Goal: Register for event/course

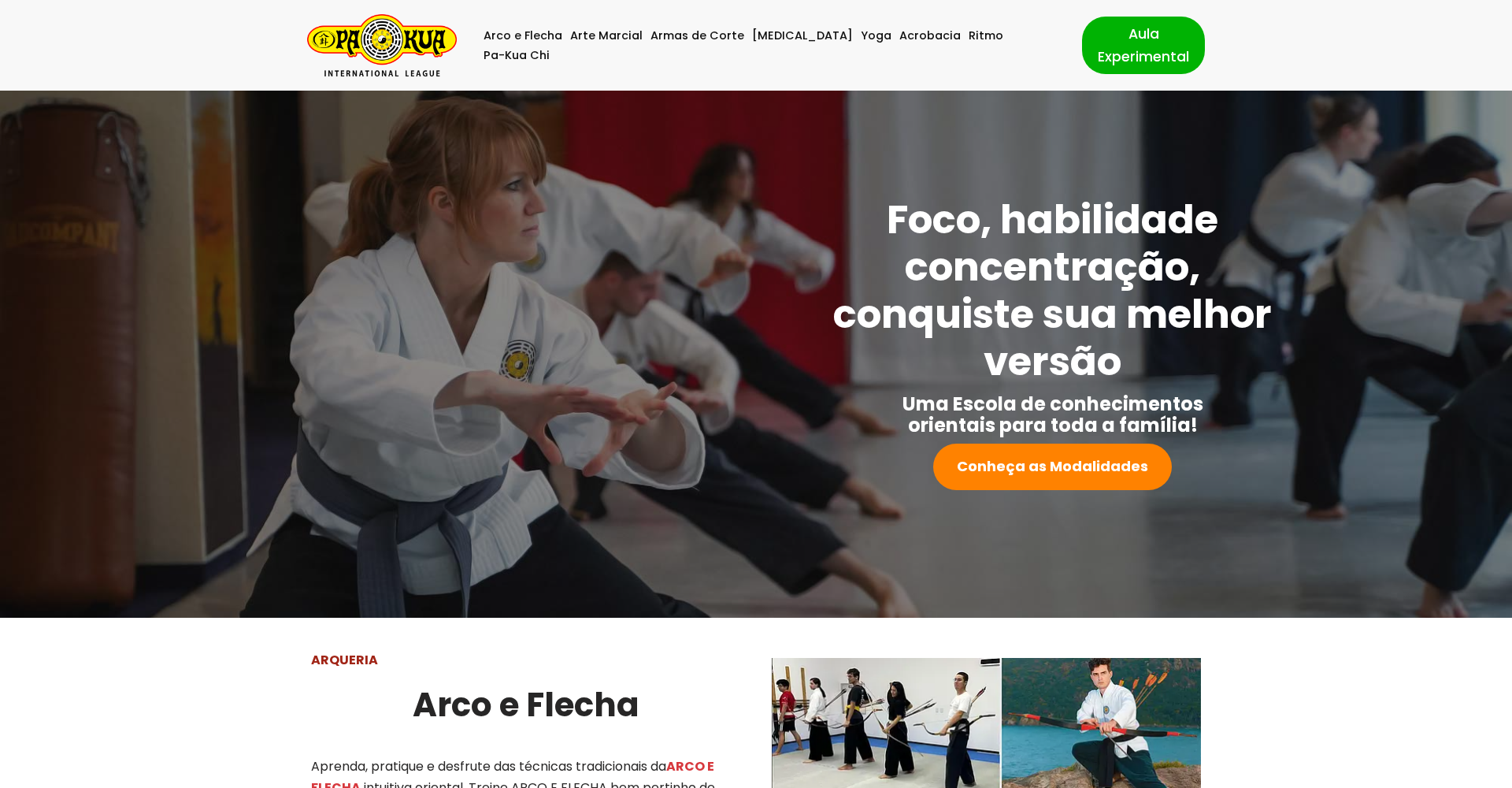
click at [1225, 254] on h1 "Foco, habilidade concentração, conquiste sua melhor versão" at bounding box center [1053, 290] width 465 height 189
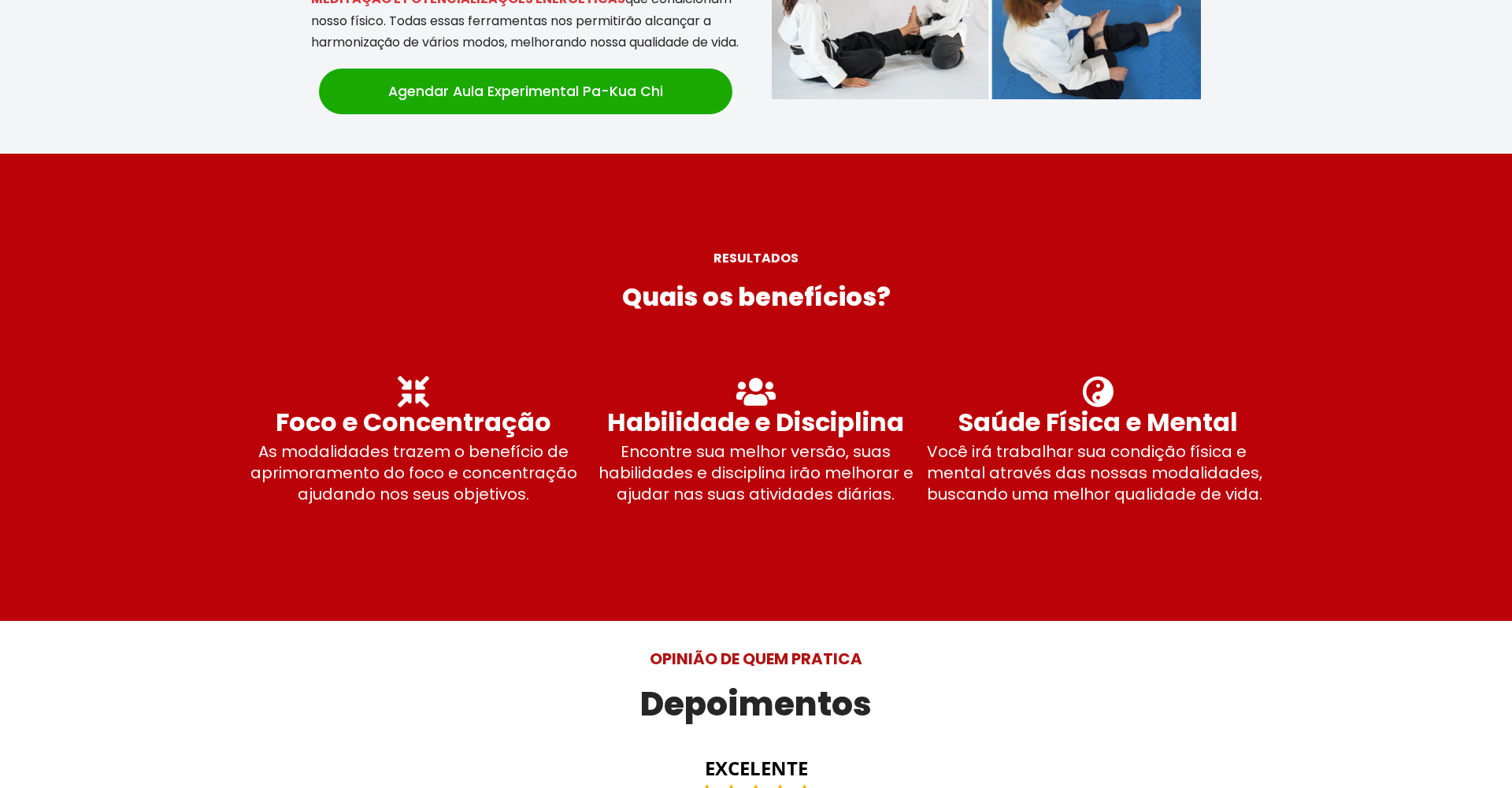
scroll to position [3653, 0]
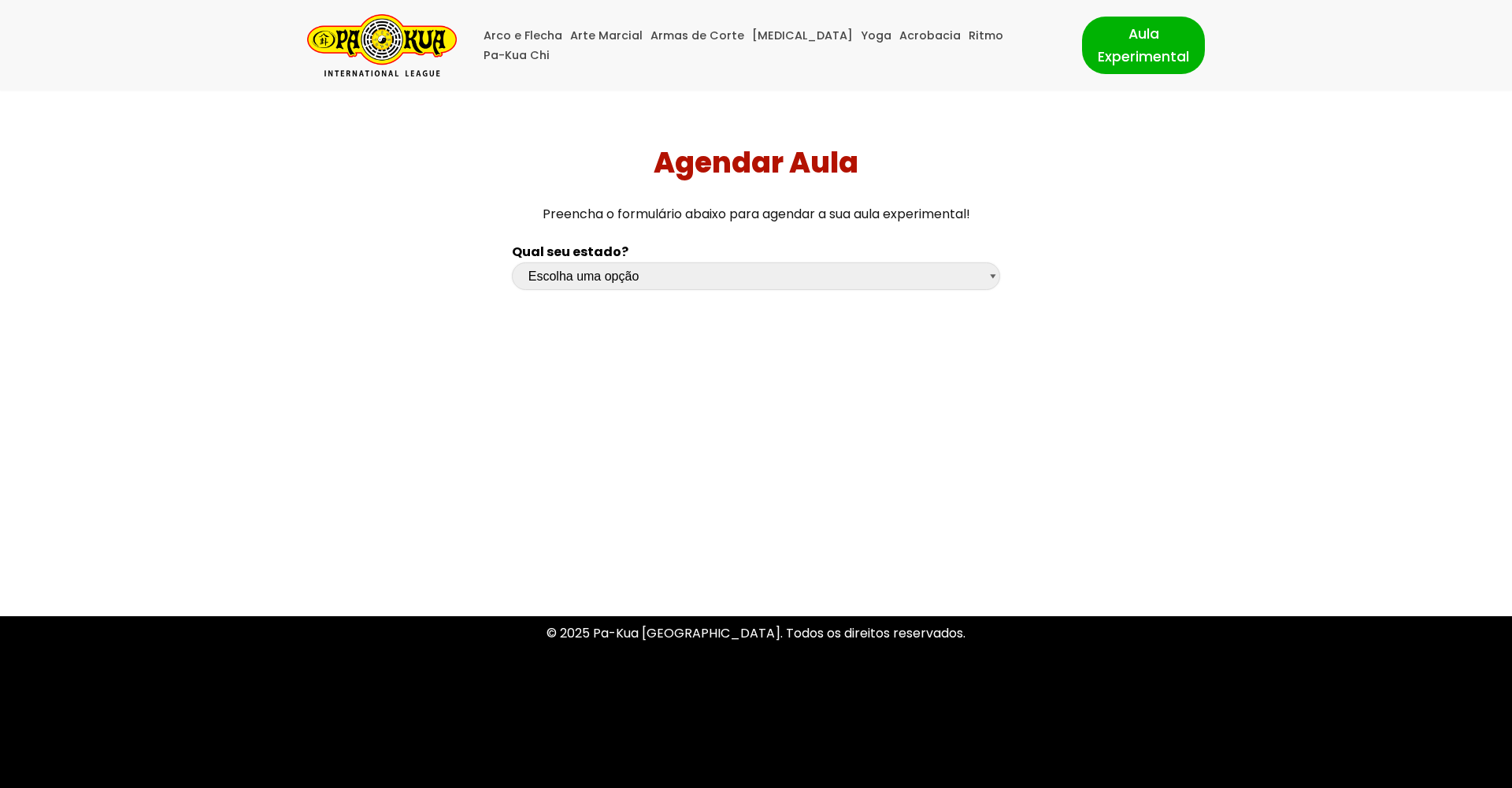
select select "sc"
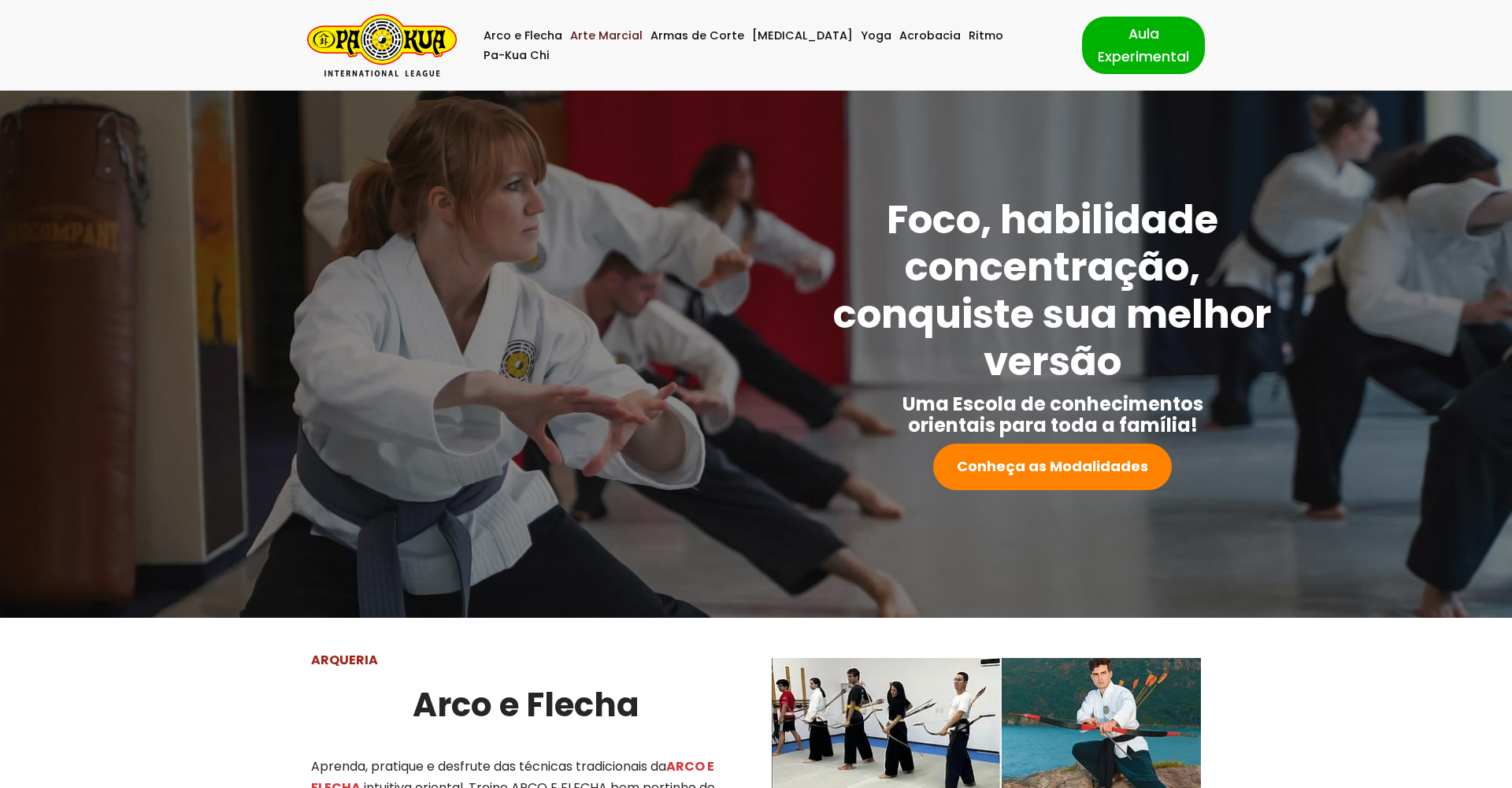
click at [601, 44] on link "Arte Marcial" at bounding box center [607, 35] width 73 height 20
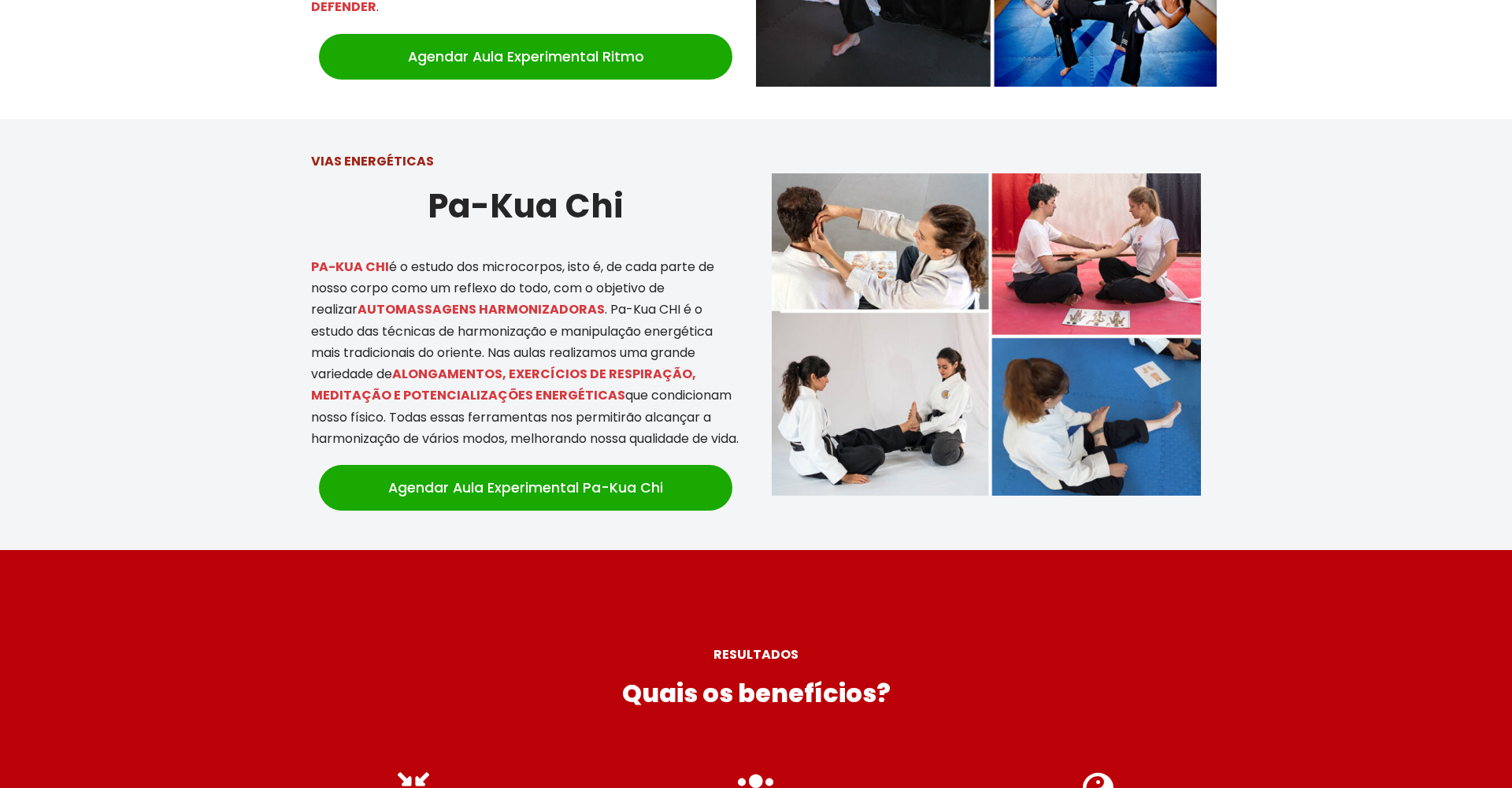
scroll to position [3306, 0]
